Goal: Task Accomplishment & Management: Complete application form

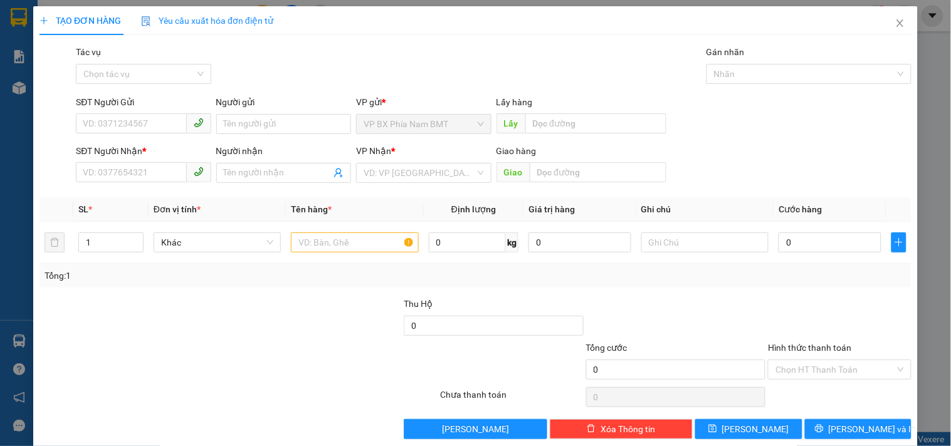
click at [95, 109] on div "SĐT Người Gửi" at bounding box center [143, 104] width 135 height 19
click at [100, 129] on input "SĐT Người Gửi" at bounding box center [131, 123] width 110 height 20
click at [102, 132] on input "0378571574" at bounding box center [131, 123] width 110 height 20
click at [117, 133] on input "0378571574" at bounding box center [131, 123] width 110 height 20
click at [141, 127] on input "0378571574" at bounding box center [131, 123] width 110 height 20
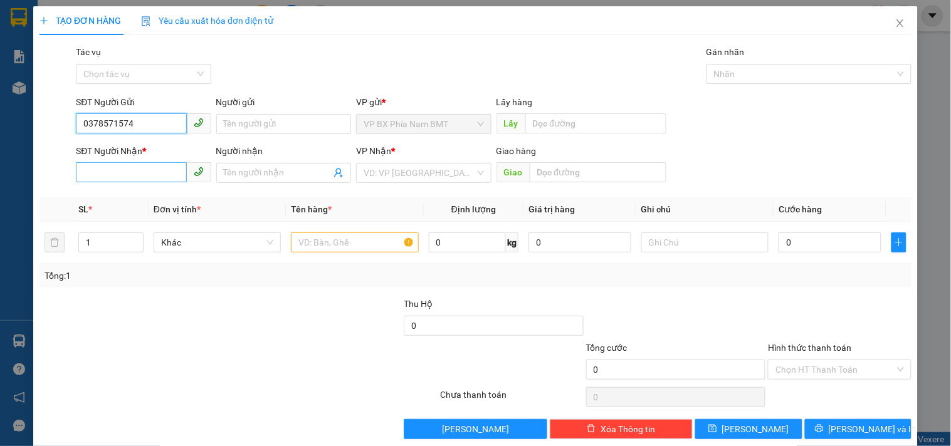
type input "0378571574"
click at [100, 174] on input "SĐT Người Nhận *" at bounding box center [131, 172] width 110 height 20
click at [104, 179] on input "0949535539" at bounding box center [131, 172] width 110 height 20
click at [102, 182] on input "0949535539" at bounding box center [131, 172] width 110 height 20
click at [110, 180] on input "0949535539" at bounding box center [131, 172] width 110 height 20
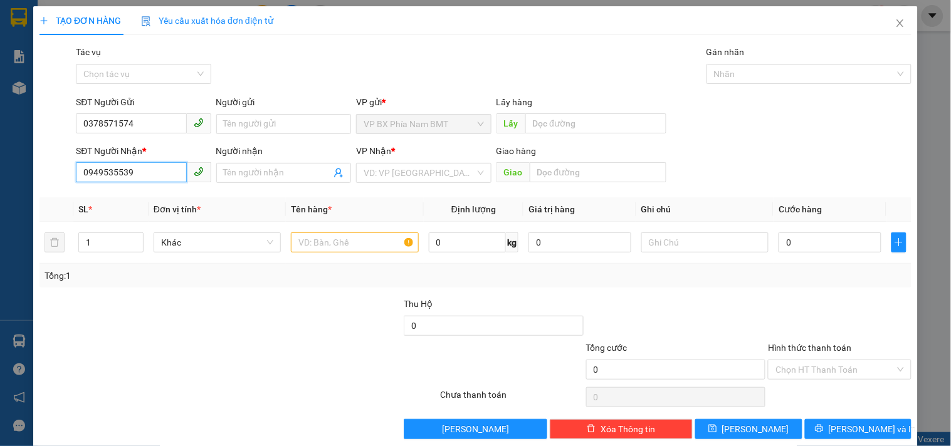
click at [119, 180] on input "0949535539" at bounding box center [131, 172] width 110 height 20
click at [148, 169] on input "0949535539" at bounding box center [131, 172] width 110 height 20
click at [105, 180] on input "0949535539" at bounding box center [131, 172] width 110 height 20
click at [103, 180] on input "0949535539" at bounding box center [131, 172] width 110 height 20
click at [113, 180] on input "0949535539" at bounding box center [131, 172] width 110 height 20
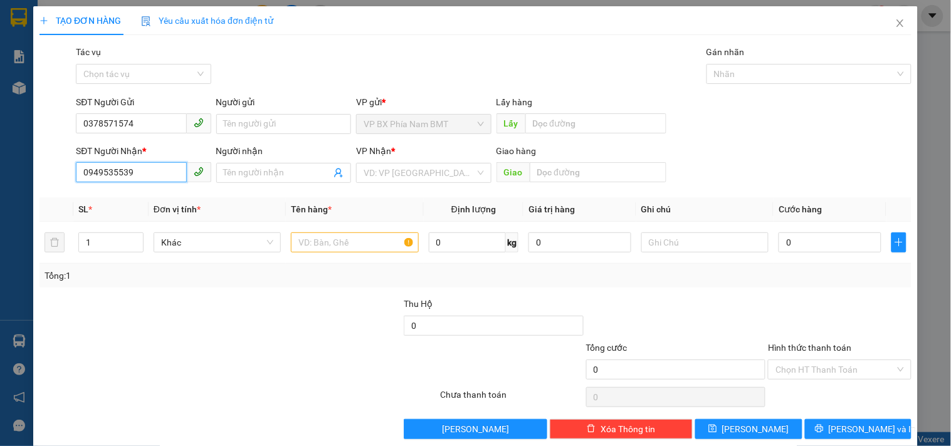
click at [122, 180] on input "0949535539" at bounding box center [131, 172] width 110 height 20
click at [147, 172] on input "0949535539" at bounding box center [131, 172] width 110 height 20
type input "0949535539"
click at [367, 167] on input "search" at bounding box center [418, 173] width 111 height 19
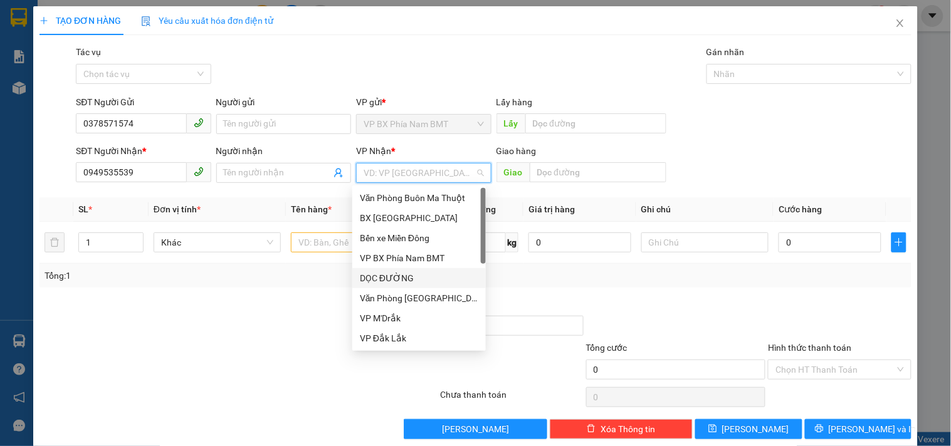
click at [392, 279] on div "DỌC ĐƯỜNG" at bounding box center [419, 278] width 118 height 14
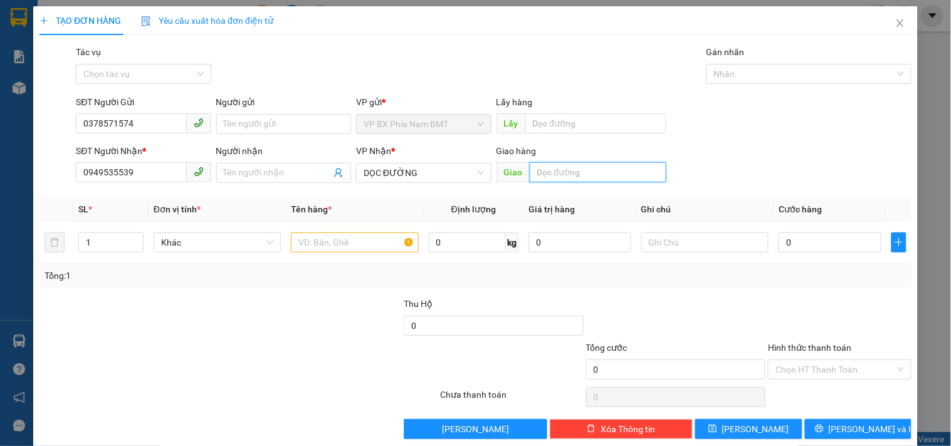
click at [555, 172] on input "text" at bounding box center [598, 172] width 137 height 20
type input "N3 BẾN TƯỢNG"
click at [362, 236] on input "text" at bounding box center [354, 242] width 127 height 20
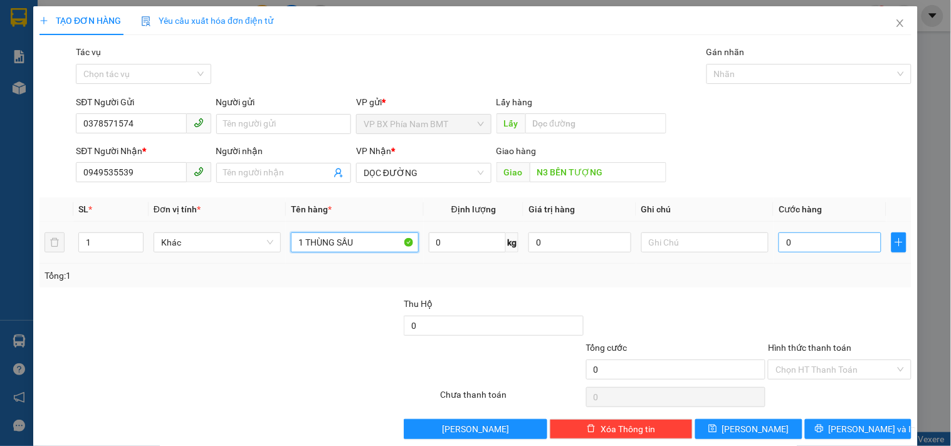
type input "1 THÙNG SẦU"
click at [796, 248] on input "0" at bounding box center [829, 242] width 103 height 20
type input "9"
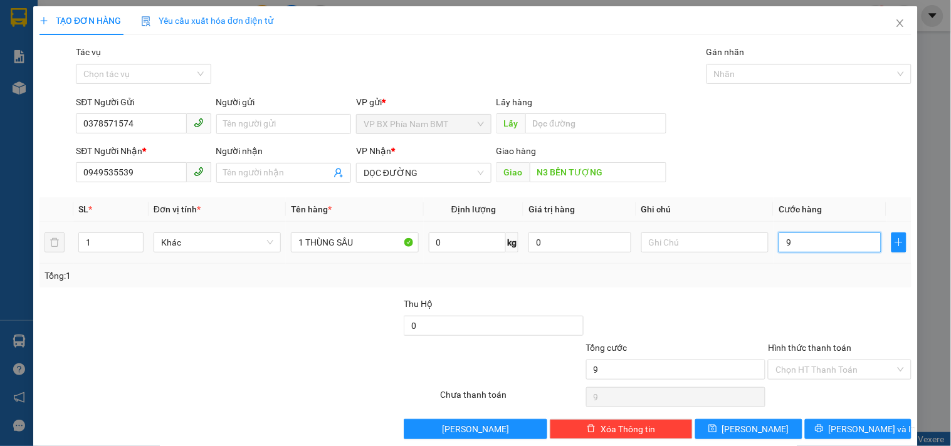
type input "90"
type input "900"
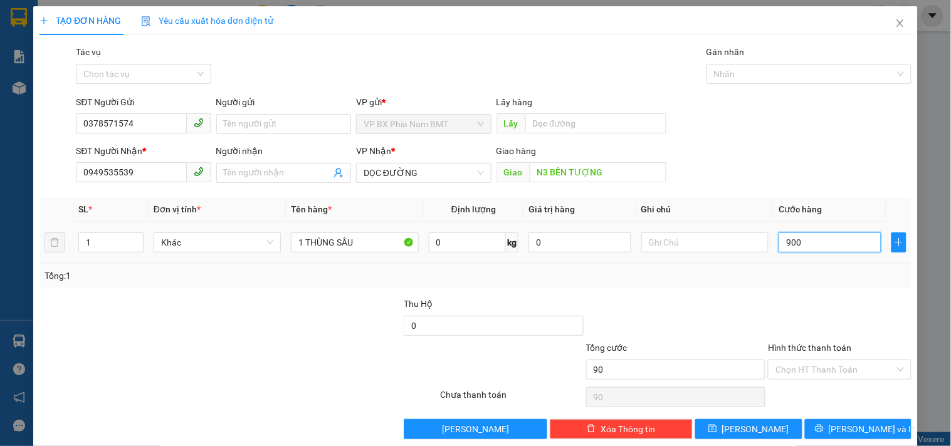
type input "900"
type input "9.000"
type input "90.000"
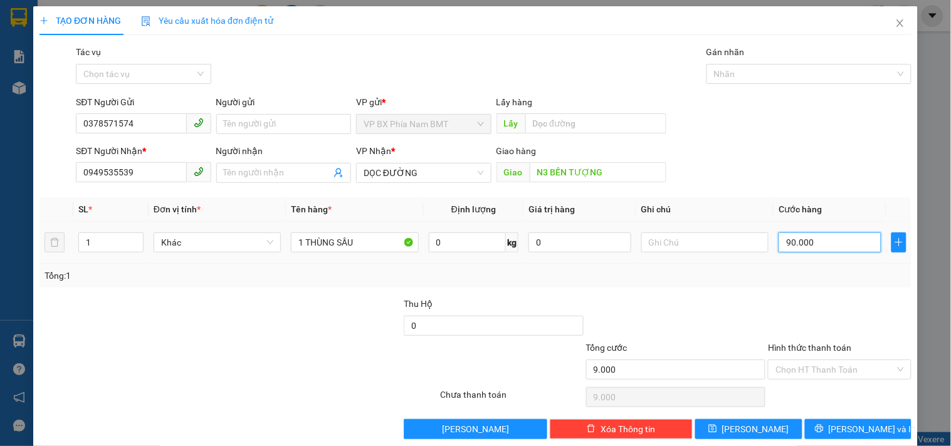
type input "90.000"
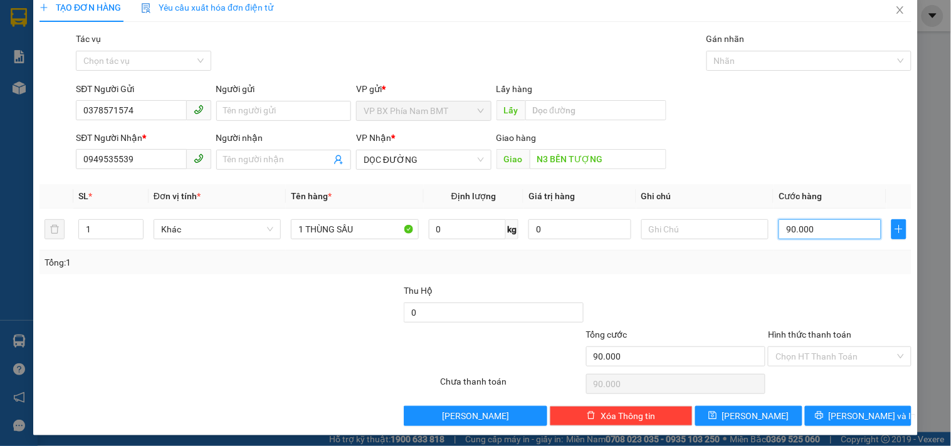
scroll to position [17, 0]
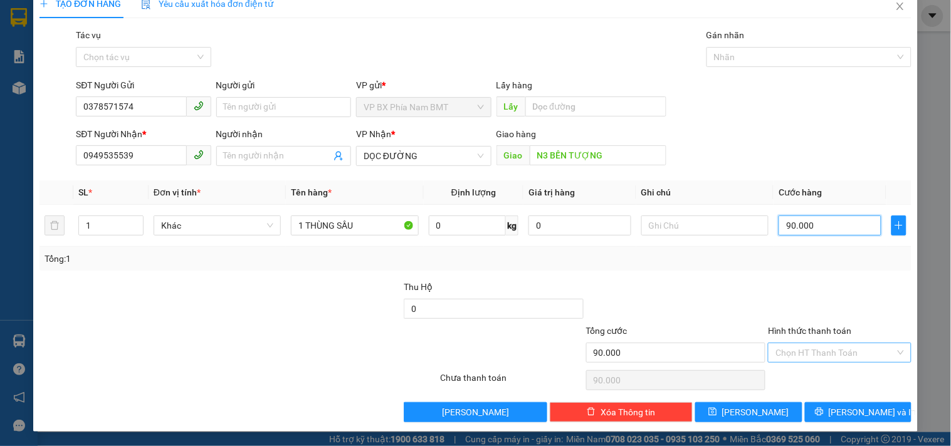
type input "90.000"
click at [801, 353] on input "Hình thức thanh toán" at bounding box center [834, 352] width 119 height 19
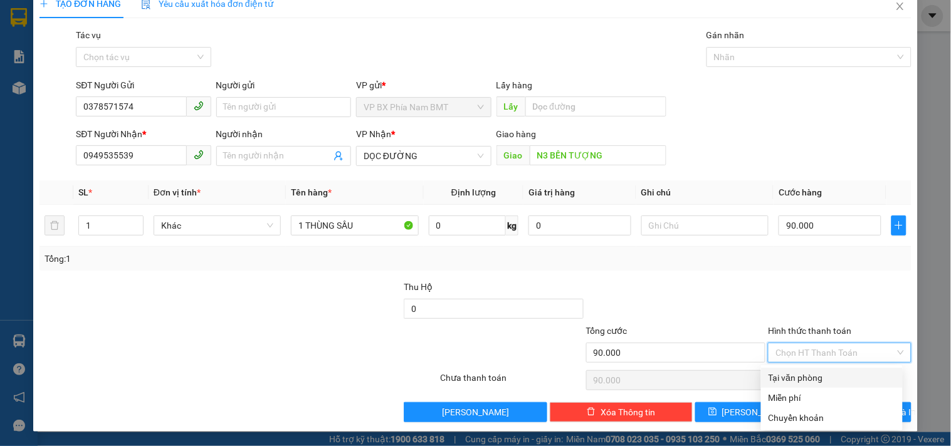
click at [810, 374] on div "Tại văn phòng" at bounding box center [831, 378] width 127 height 14
type input "0"
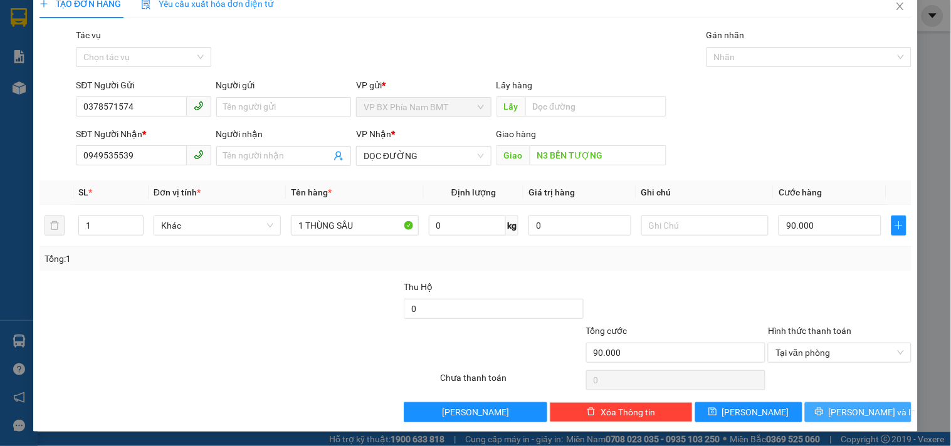
click at [838, 404] on button "[PERSON_NAME] và In" at bounding box center [858, 412] width 107 height 20
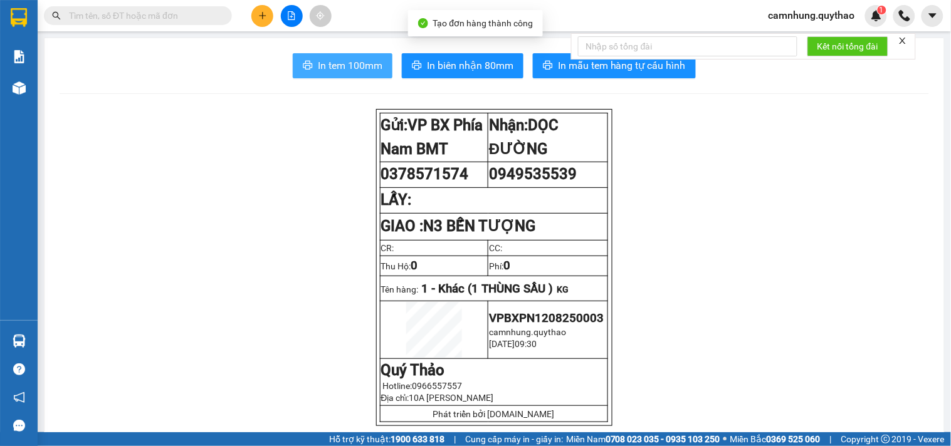
drag, startPoint x: 362, startPoint y: 66, endPoint x: 337, endPoint y: 59, distance: 25.6
click at [357, 63] on span "In tem 100mm" at bounding box center [350, 66] width 65 height 16
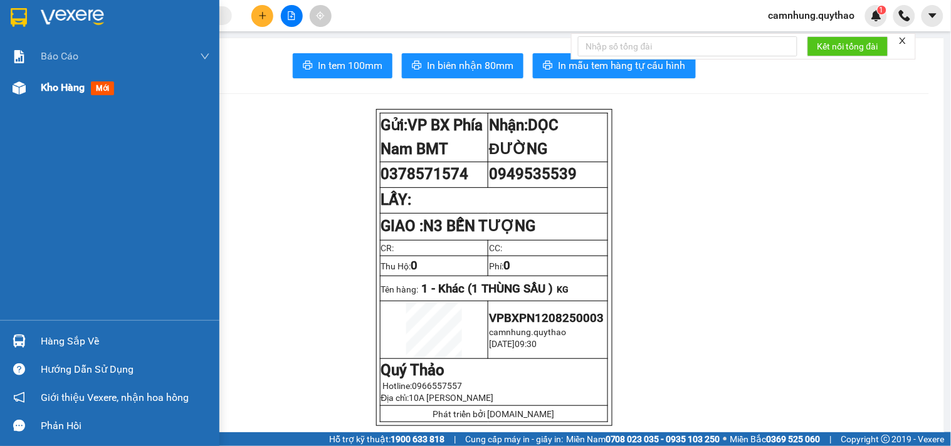
click at [39, 80] on div "Kho hàng mới" at bounding box center [109, 87] width 219 height 31
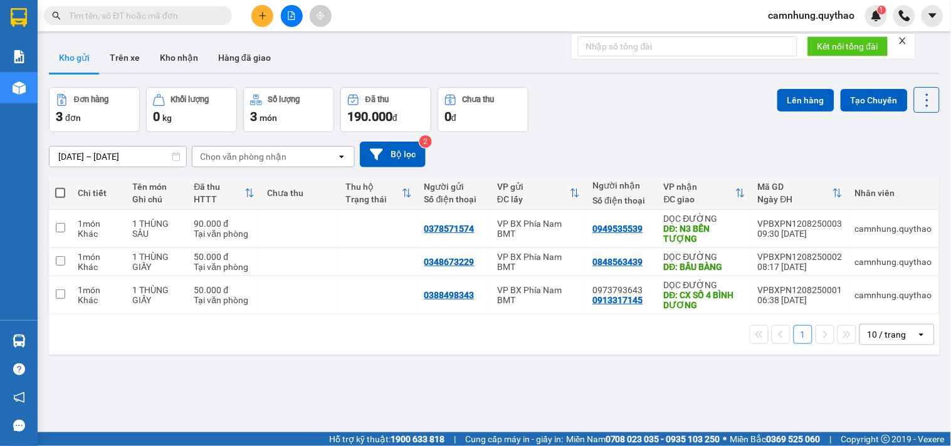
click at [59, 194] on span at bounding box center [60, 193] width 10 height 10
click at [60, 187] on input "checkbox" at bounding box center [60, 187] width 0 height 0
checkbox input "true"
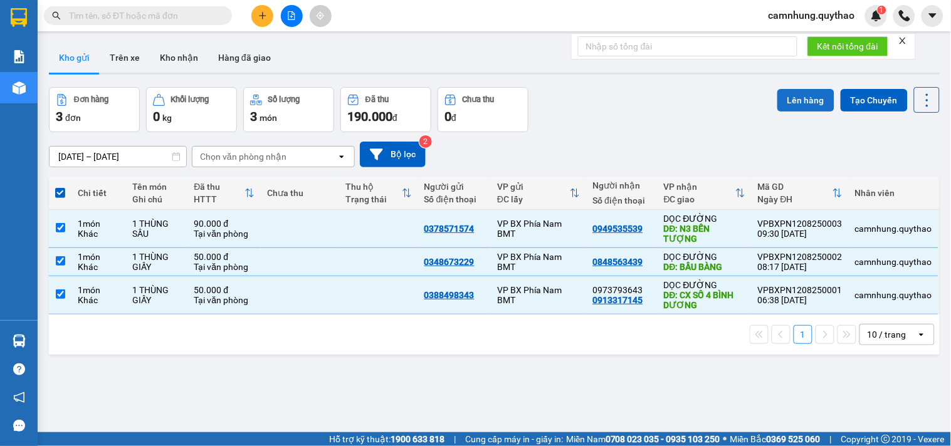
click at [796, 93] on button "Lên hàng" at bounding box center [805, 100] width 57 height 23
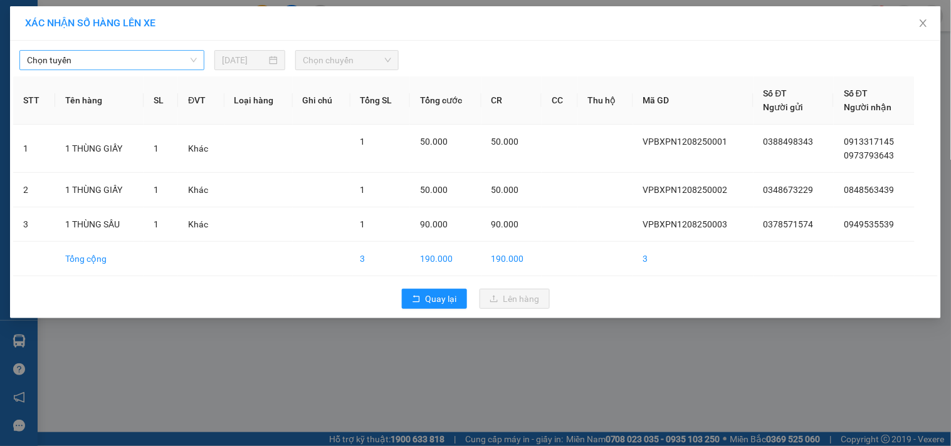
click at [107, 51] on span "Chọn tuyến" at bounding box center [112, 60] width 170 height 19
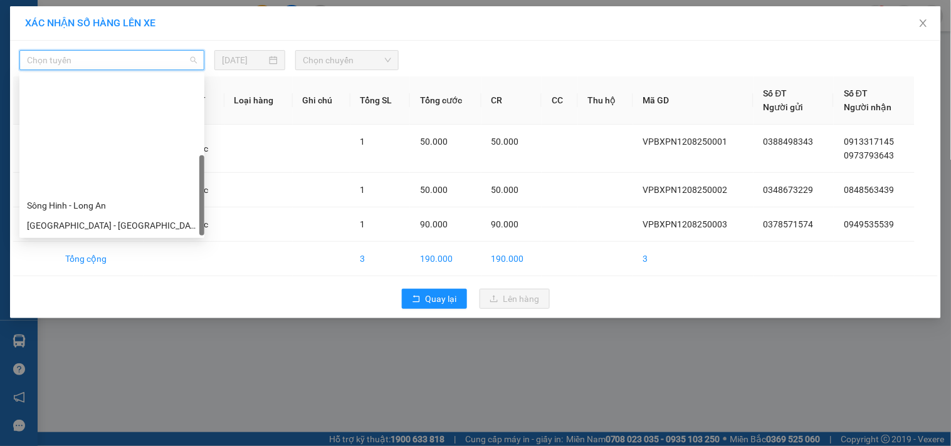
scroll to position [140, 0]
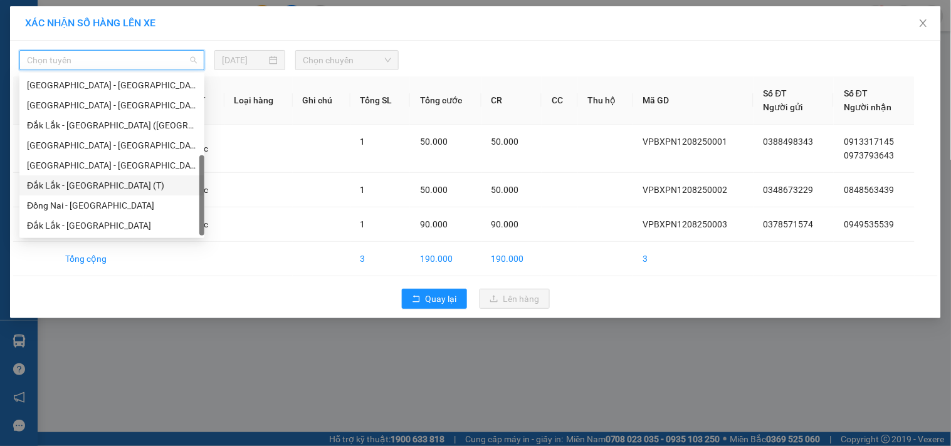
click at [86, 179] on div "Đắk Lắk - [GEOGRAPHIC_DATA] (T)" at bounding box center [112, 186] width 170 height 14
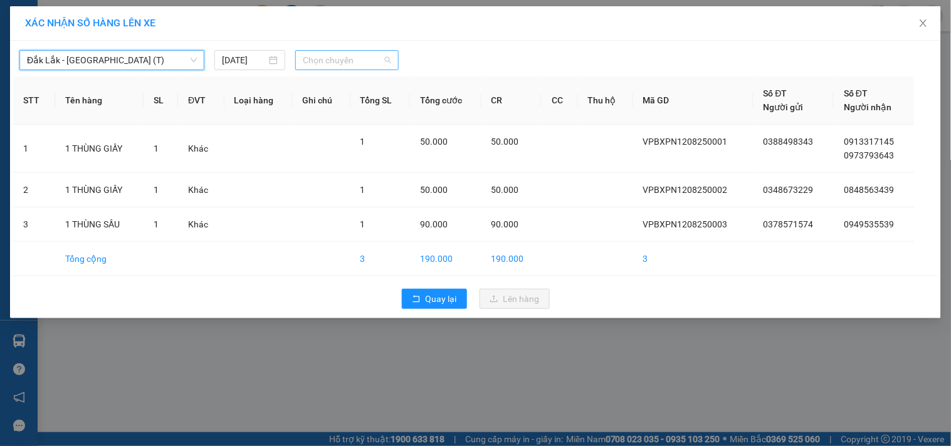
click at [335, 61] on span "Chọn chuyến" at bounding box center [347, 60] width 88 height 19
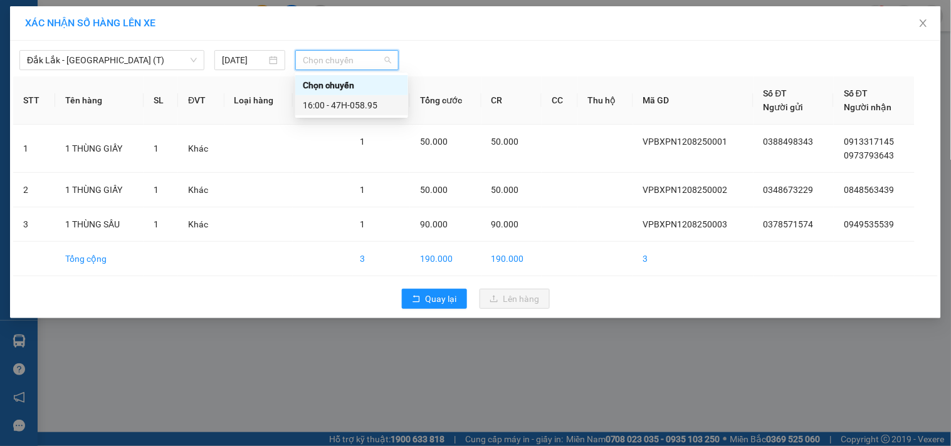
click at [337, 103] on div "16:00 - 47H-058.95" at bounding box center [352, 105] width 98 height 14
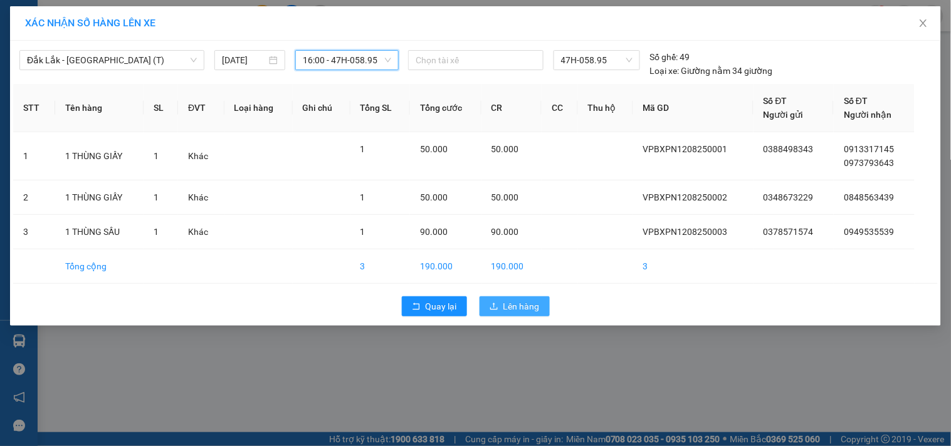
click at [510, 305] on span "Lên hàng" at bounding box center [521, 307] width 36 height 14
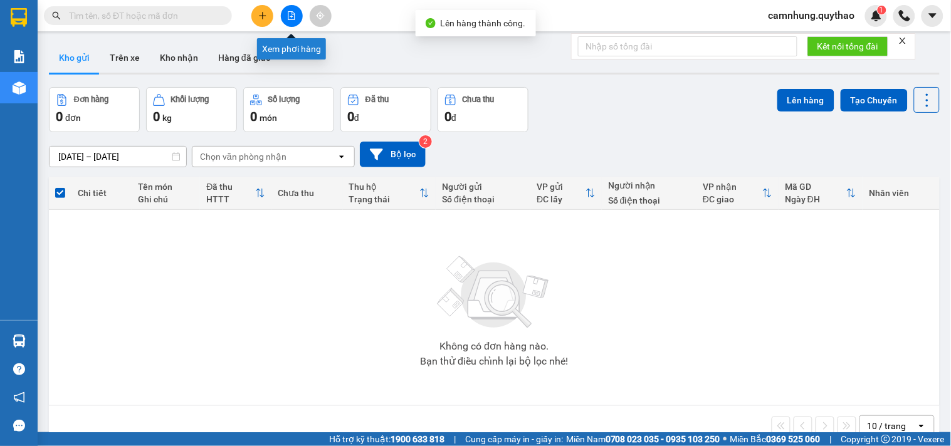
click at [291, 19] on icon "file-add" at bounding box center [291, 15] width 9 height 9
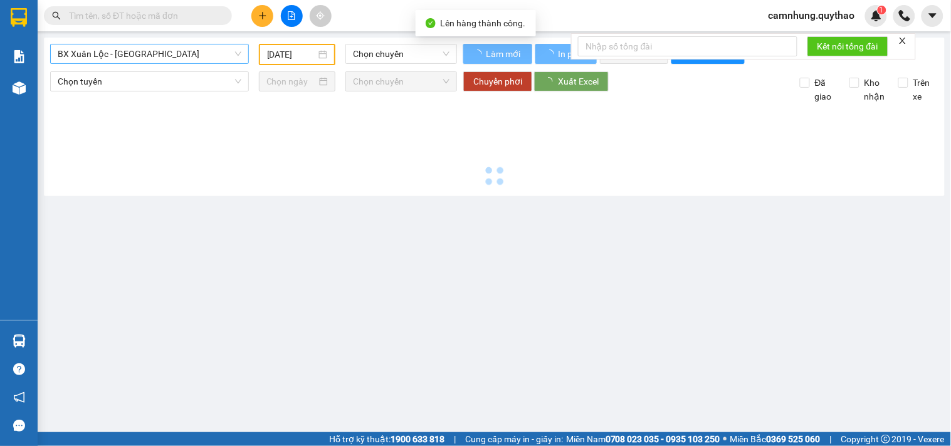
type input "[DATE]"
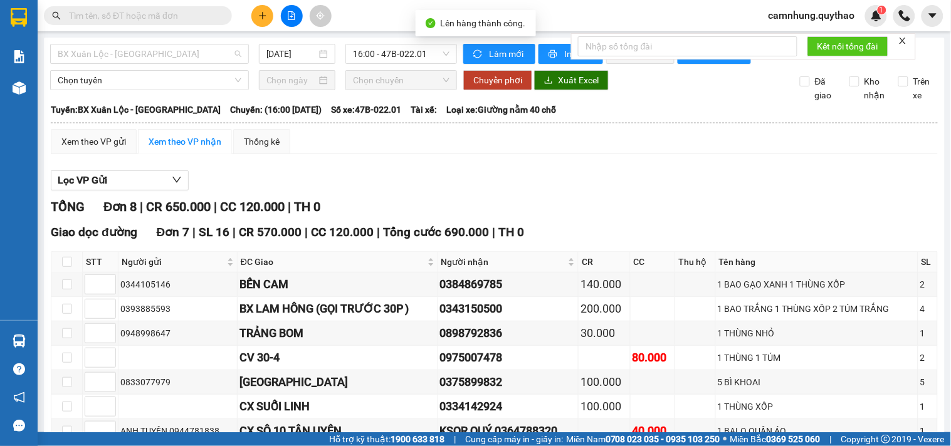
drag, startPoint x: 158, startPoint y: 53, endPoint x: 130, endPoint y: 115, distance: 68.1
click at [157, 53] on span "BX Xuân Lộc - [GEOGRAPHIC_DATA]" at bounding box center [150, 53] width 184 height 19
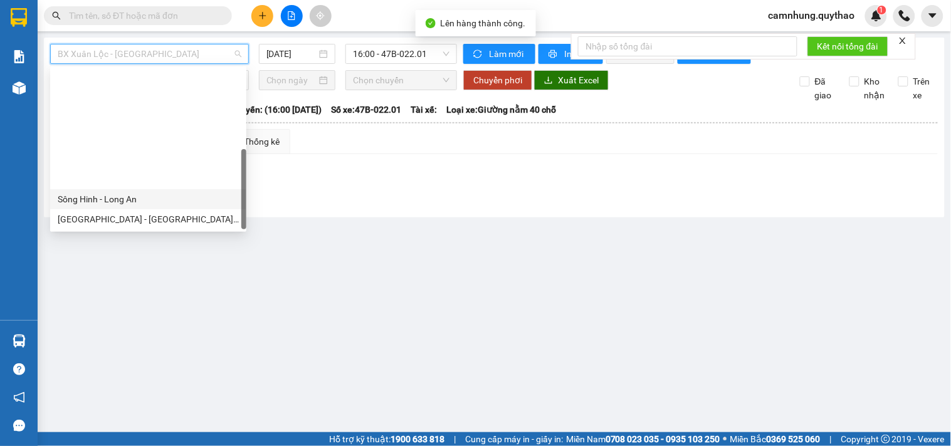
scroll to position [140, 0]
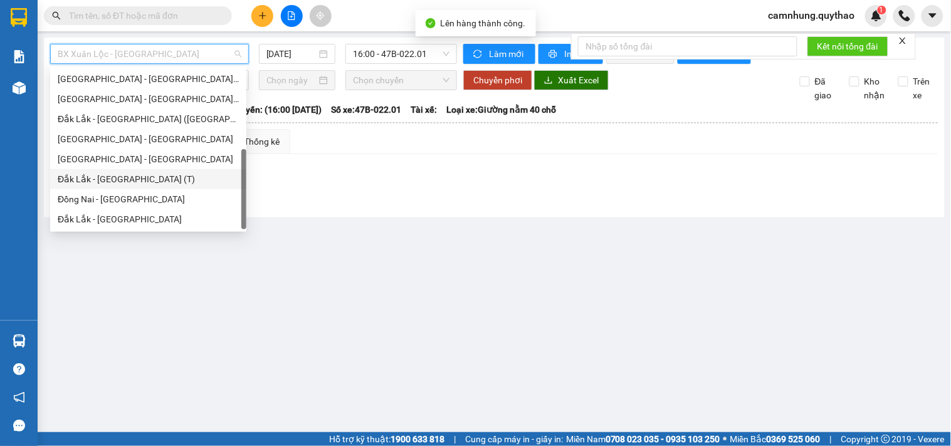
click at [127, 180] on div "Đắk Lắk - [GEOGRAPHIC_DATA] (T)" at bounding box center [148, 179] width 181 height 14
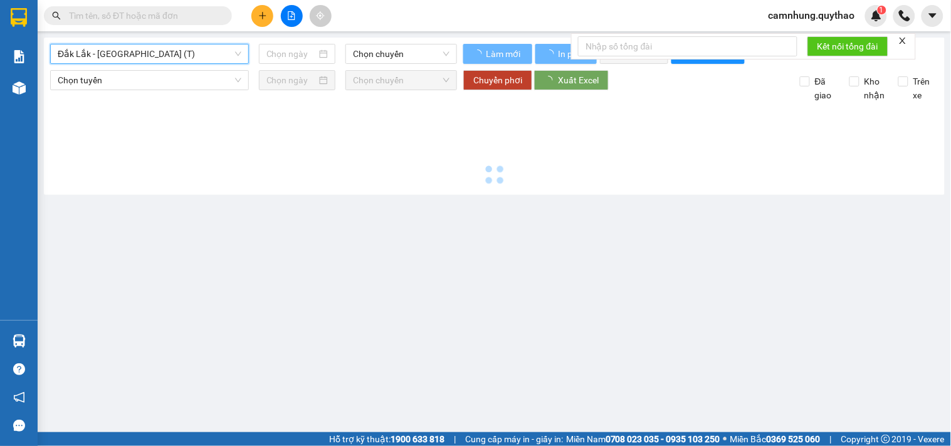
type input "[DATE]"
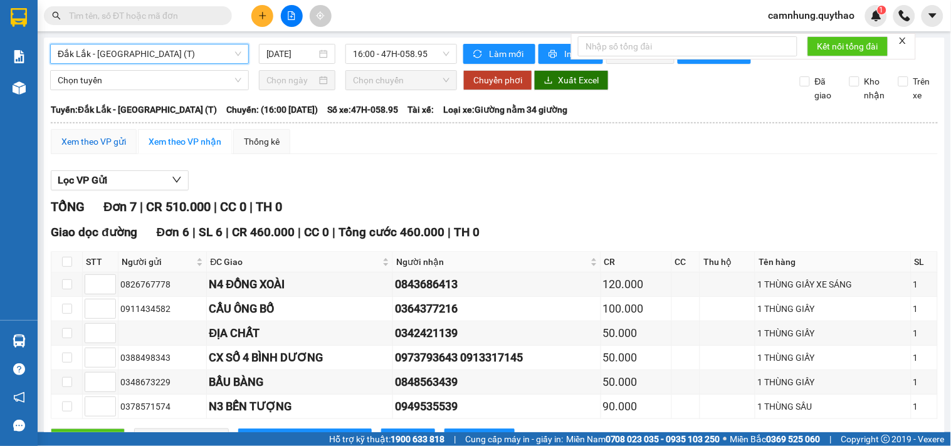
click at [112, 148] on div "Xem theo VP gửi" at bounding box center [93, 142] width 65 height 14
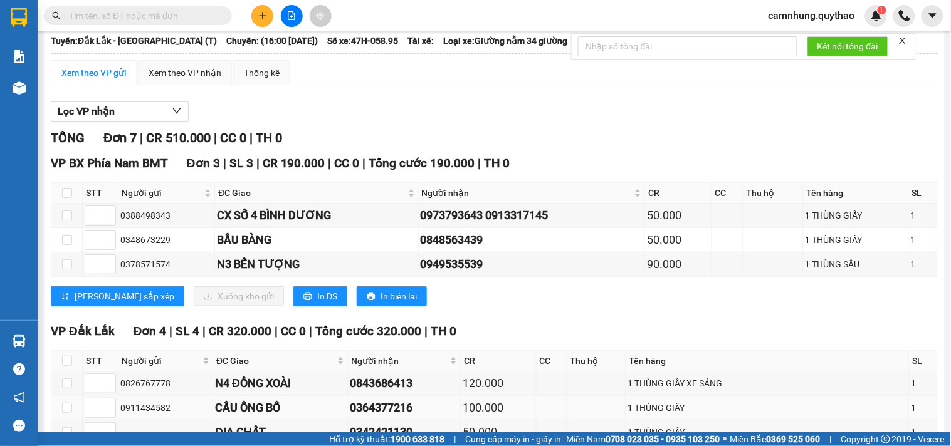
scroll to position [183, 0]
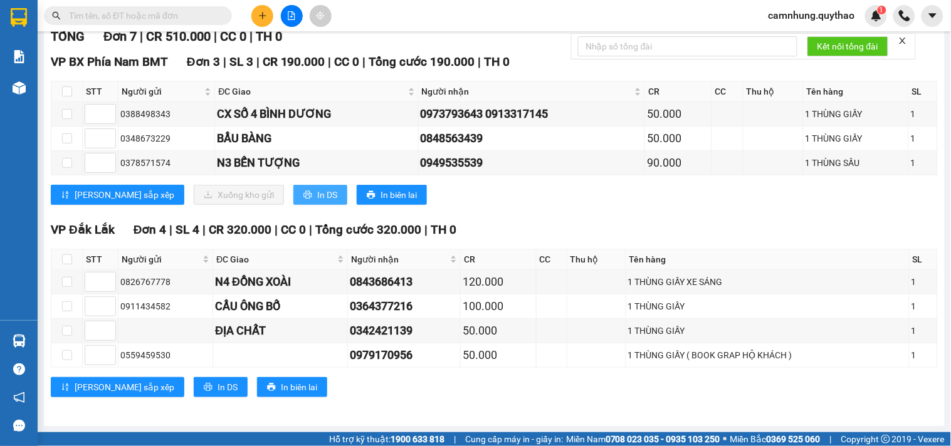
click at [303, 192] on icon "printer" at bounding box center [307, 195] width 8 height 8
drag, startPoint x: 261, startPoint y: 186, endPoint x: 273, endPoint y: 188, distance: 11.4
click at [293, 186] on button "In DS" at bounding box center [320, 195] width 54 height 20
